Goal: Task Accomplishment & Management: Complete application form

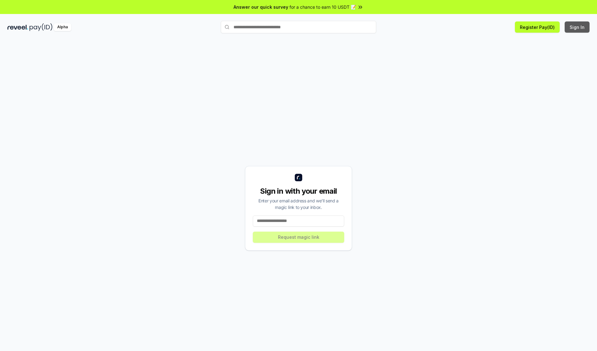
click at [577, 27] on button "Sign In" at bounding box center [577, 26] width 25 height 11
type input "**********"
click at [298, 237] on button "Request magic link" at bounding box center [298, 237] width 91 height 11
